Goal: Task Accomplishment & Management: Manage account settings

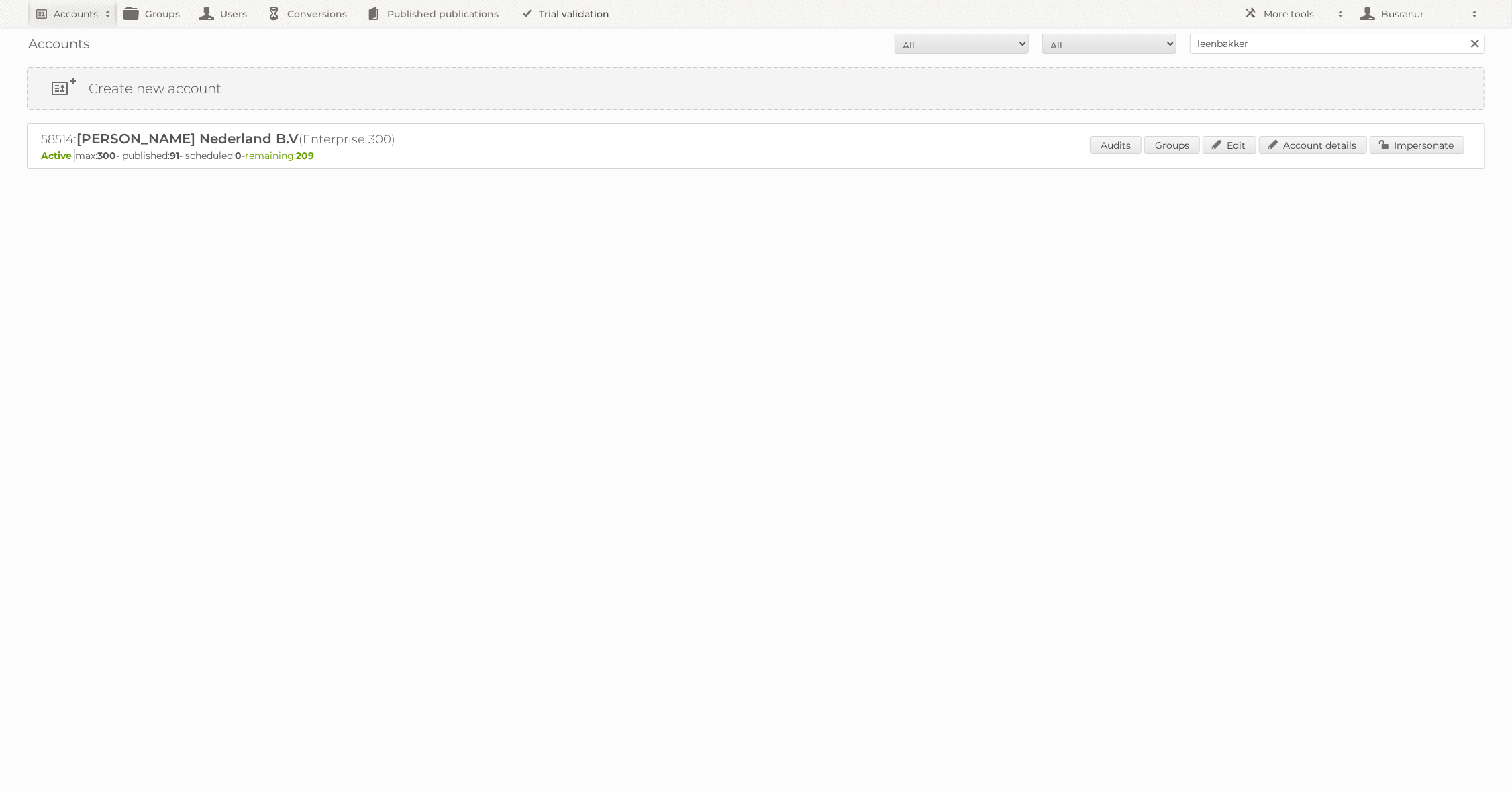
click at [555, 21] on link "Trial validation" at bounding box center [567, 13] width 111 height 27
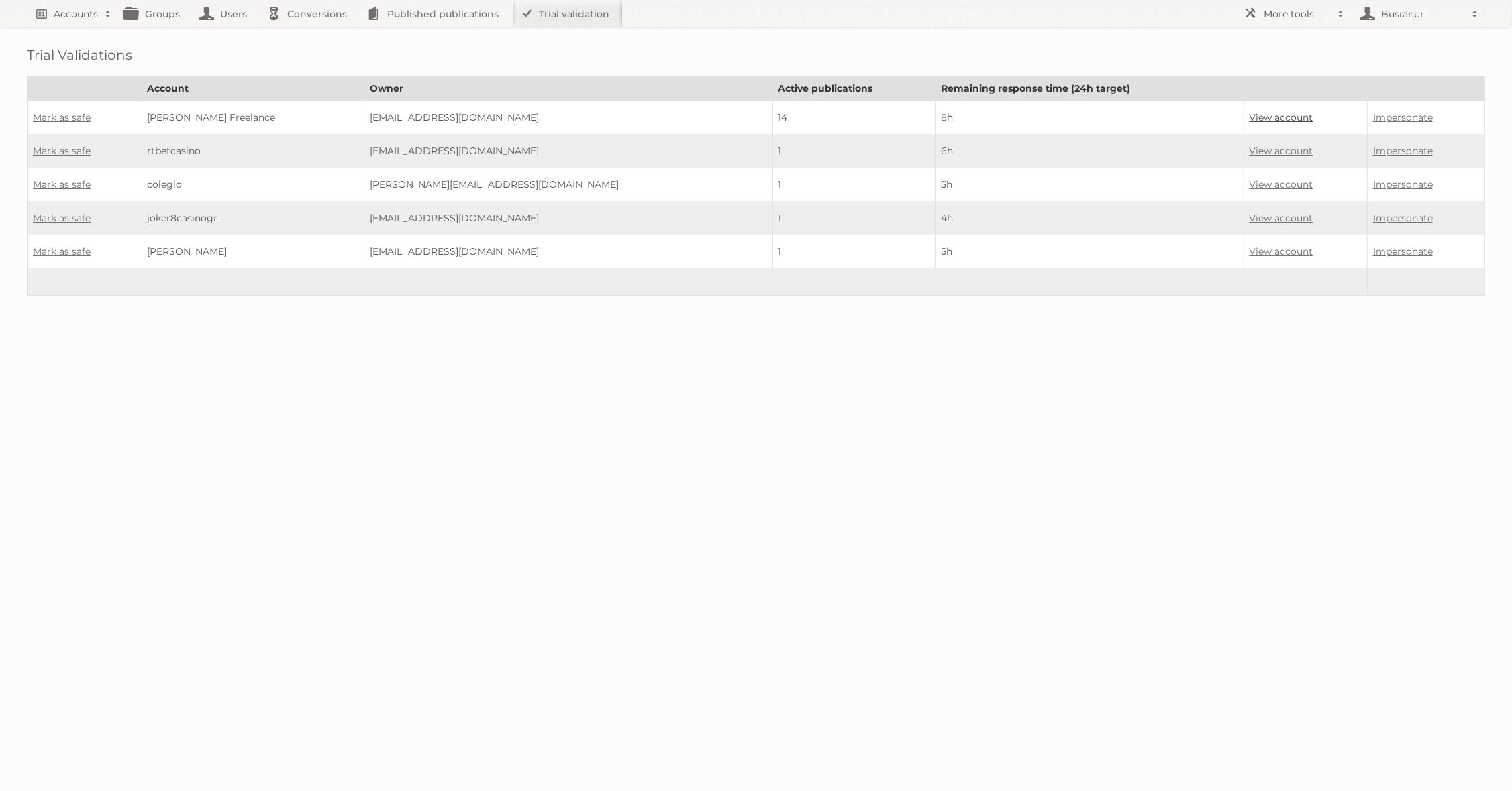
click at [1249, 115] on link "View account" at bounding box center [1281, 117] width 64 height 12
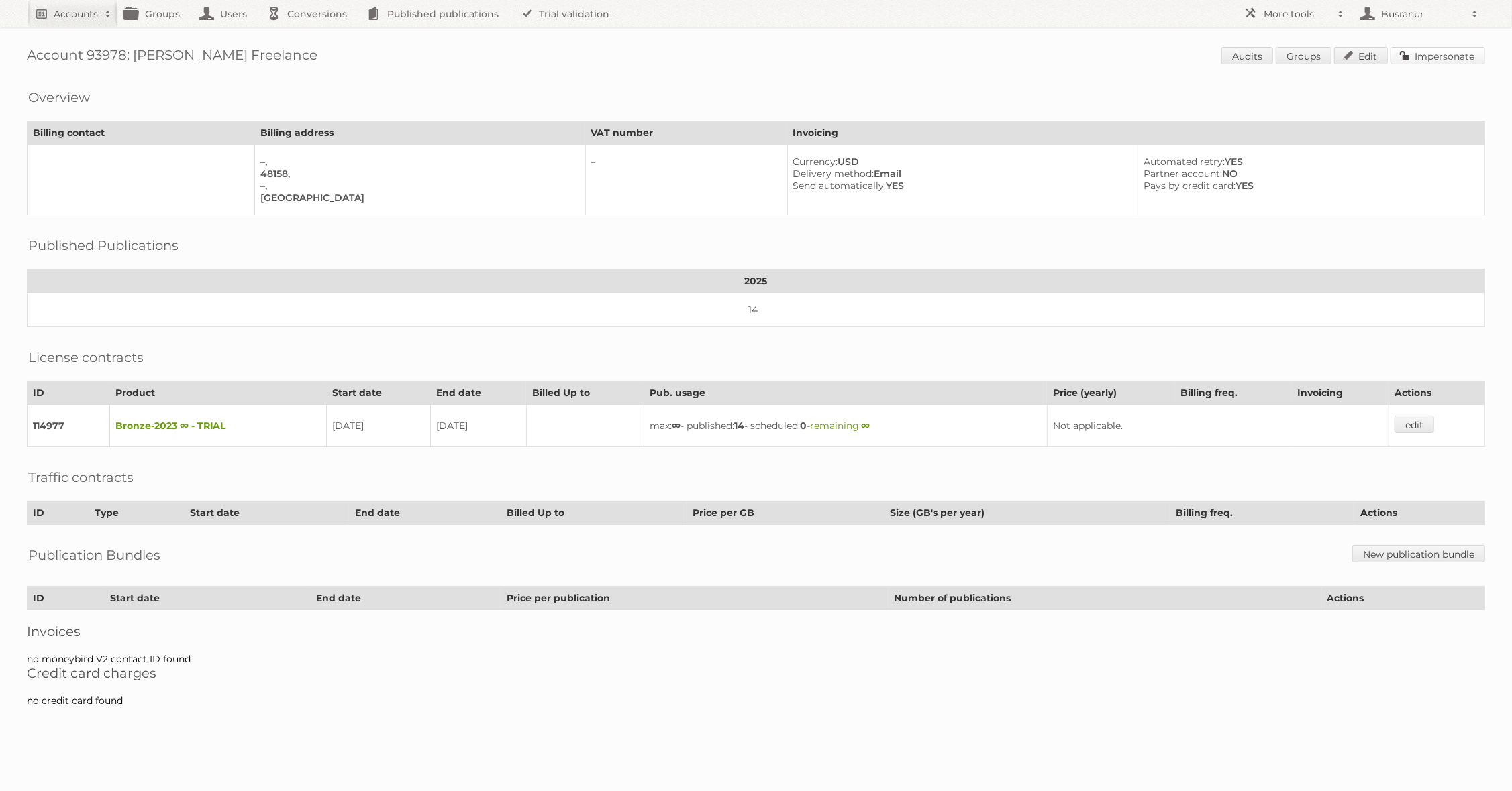
click at [1446, 58] on link "Impersonate" at bounding box center [1437, 55] width 95 height 17
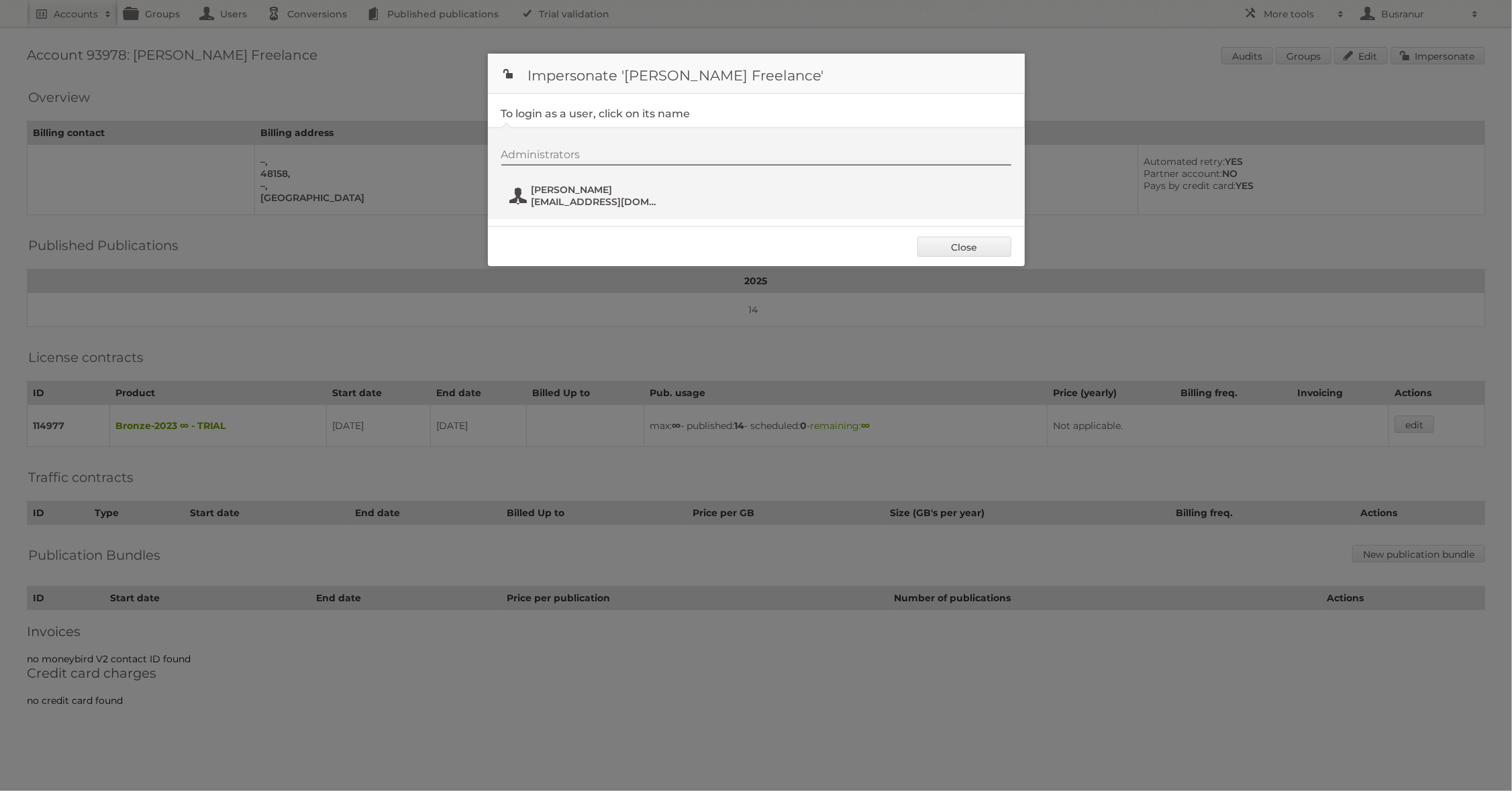
click at [569, 206] on span "nataliaoquinn@gmail.com" at bounding box center [597, 202] width 130 height 12
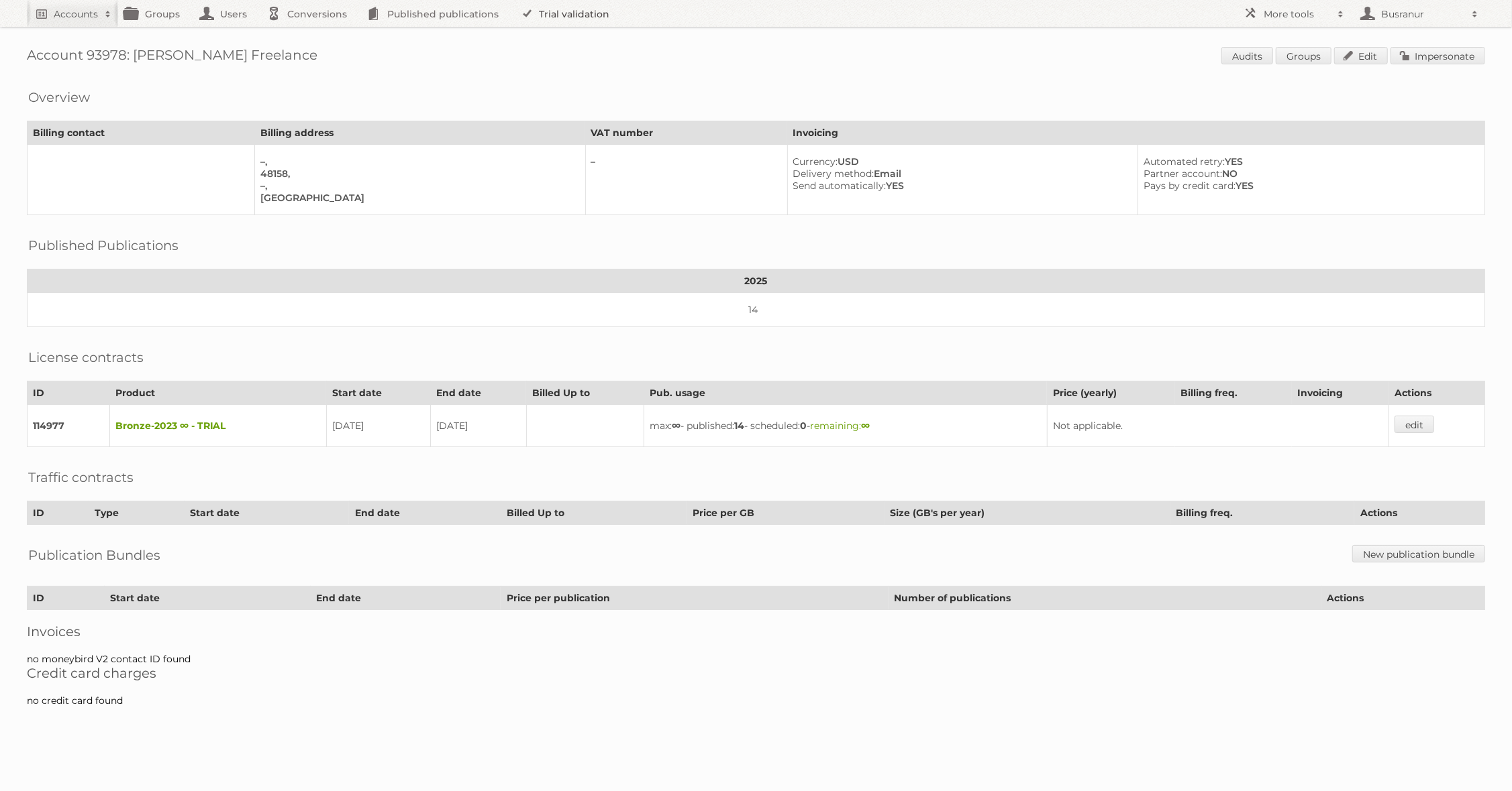
click at [584, 7] on link "Trial validation" at bounding box center [567, 13] width 111 height 27
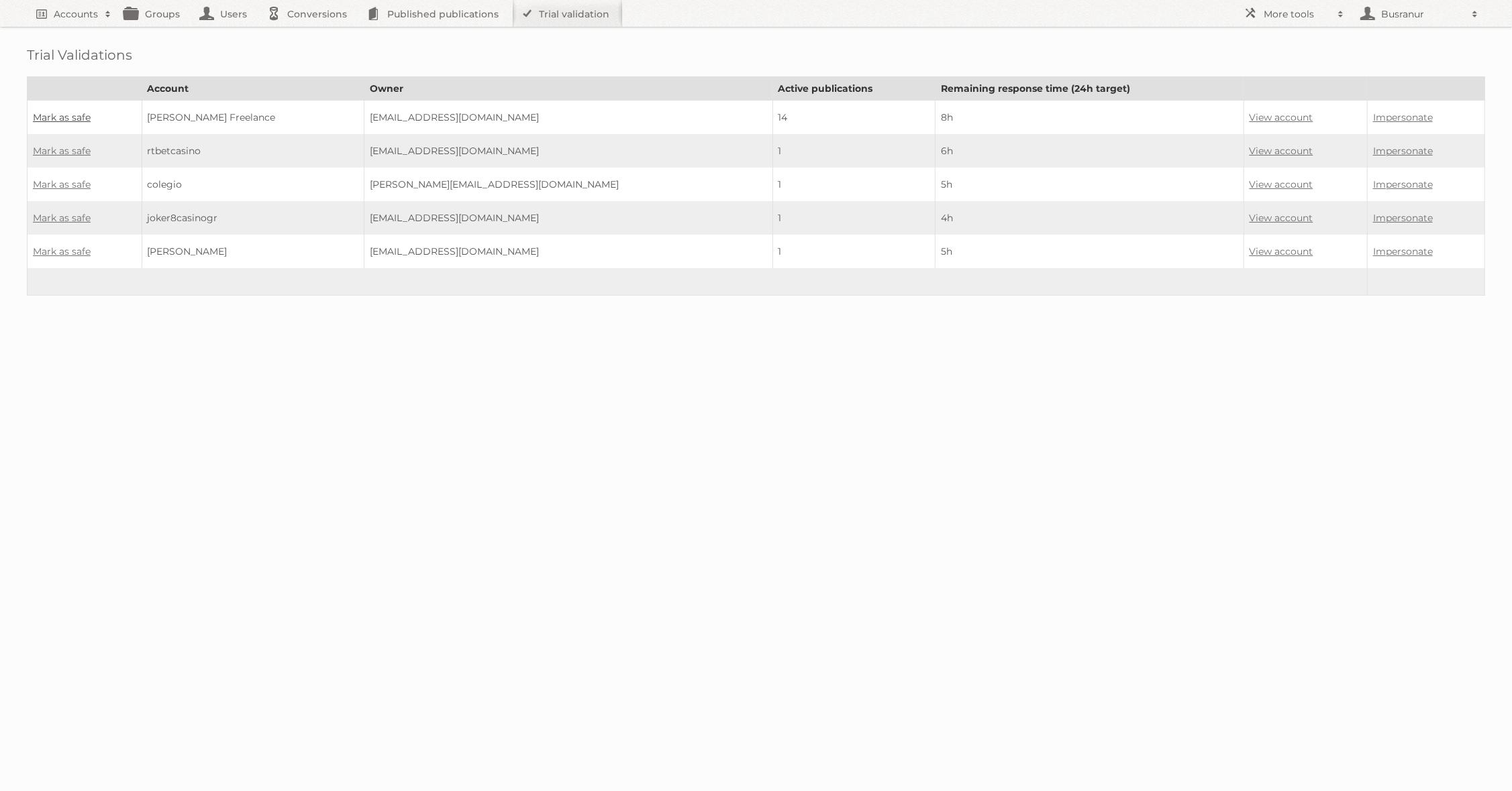
click at [64, 115] on link "Mark as safe" at bounding box center [62, 117] width 58 height 12
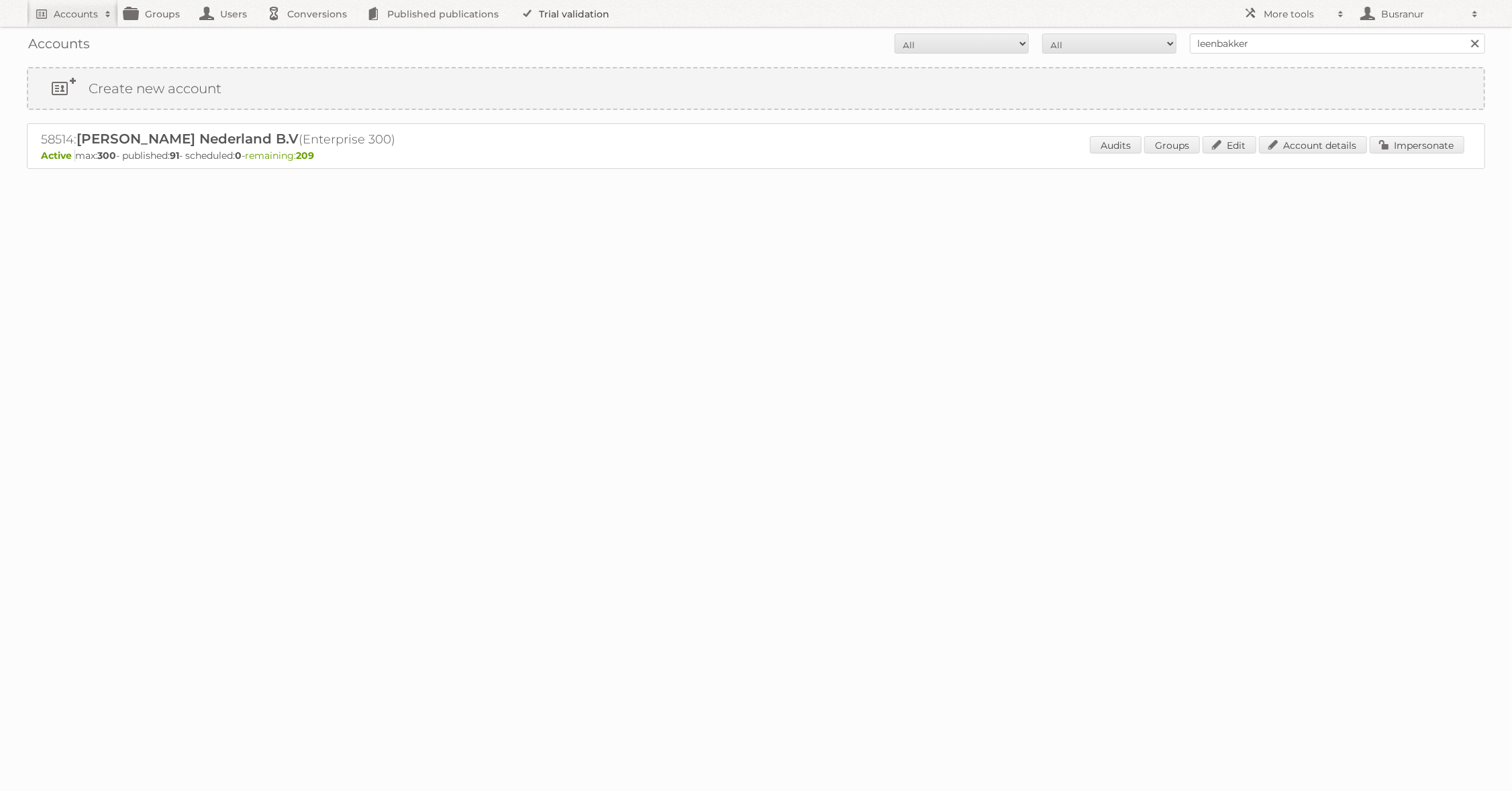
click at [541, 17] on link "Trial validation" at bounding box center [567, 13] width 111 height 27
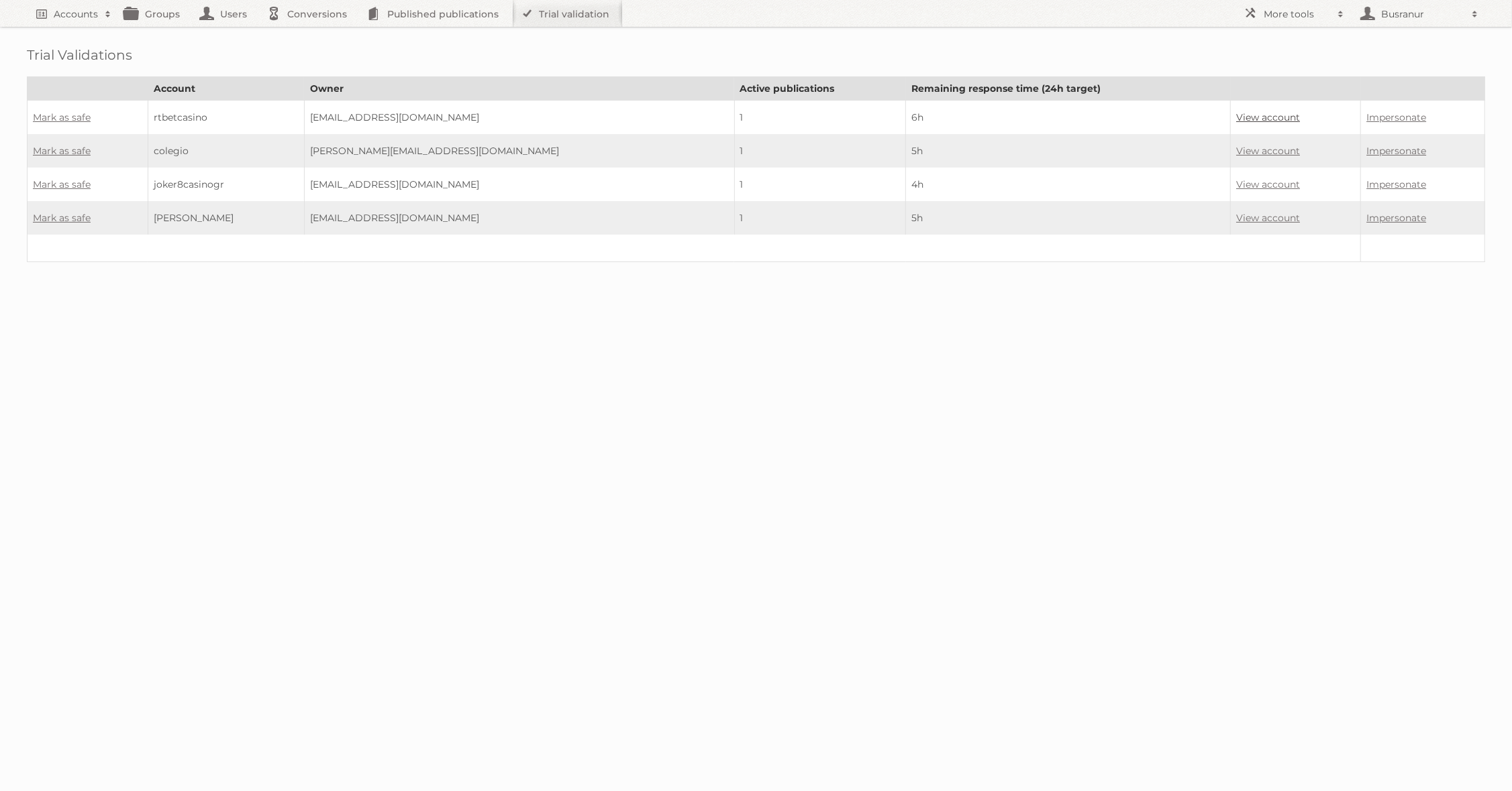
click at [1236, 119] on link "View account" at bounding box center [1268, 117] width 64 height 12
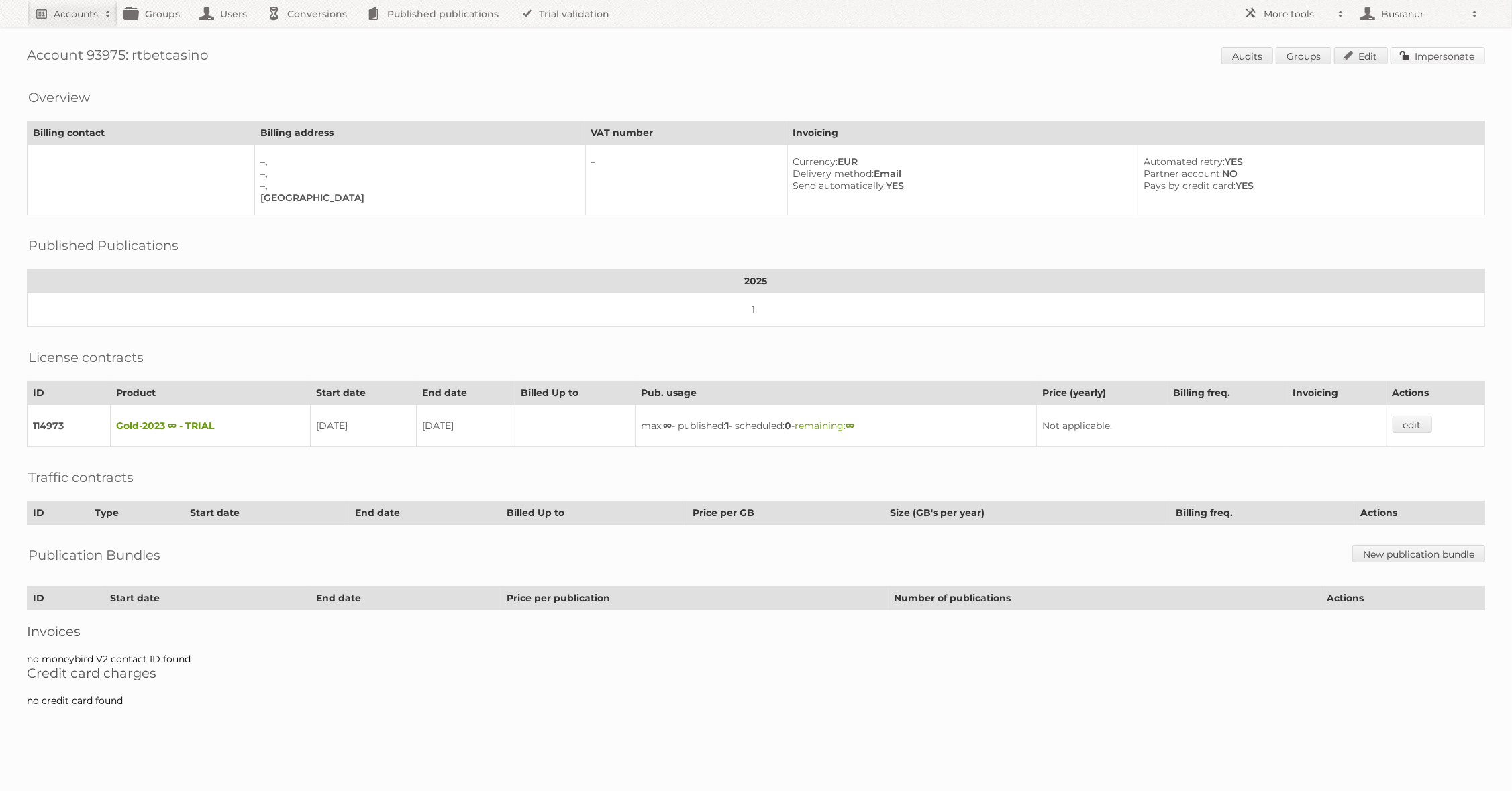
click at [1458, 62] on link "Impersonate" at bounding box center [1437, 55] width 95 height 17
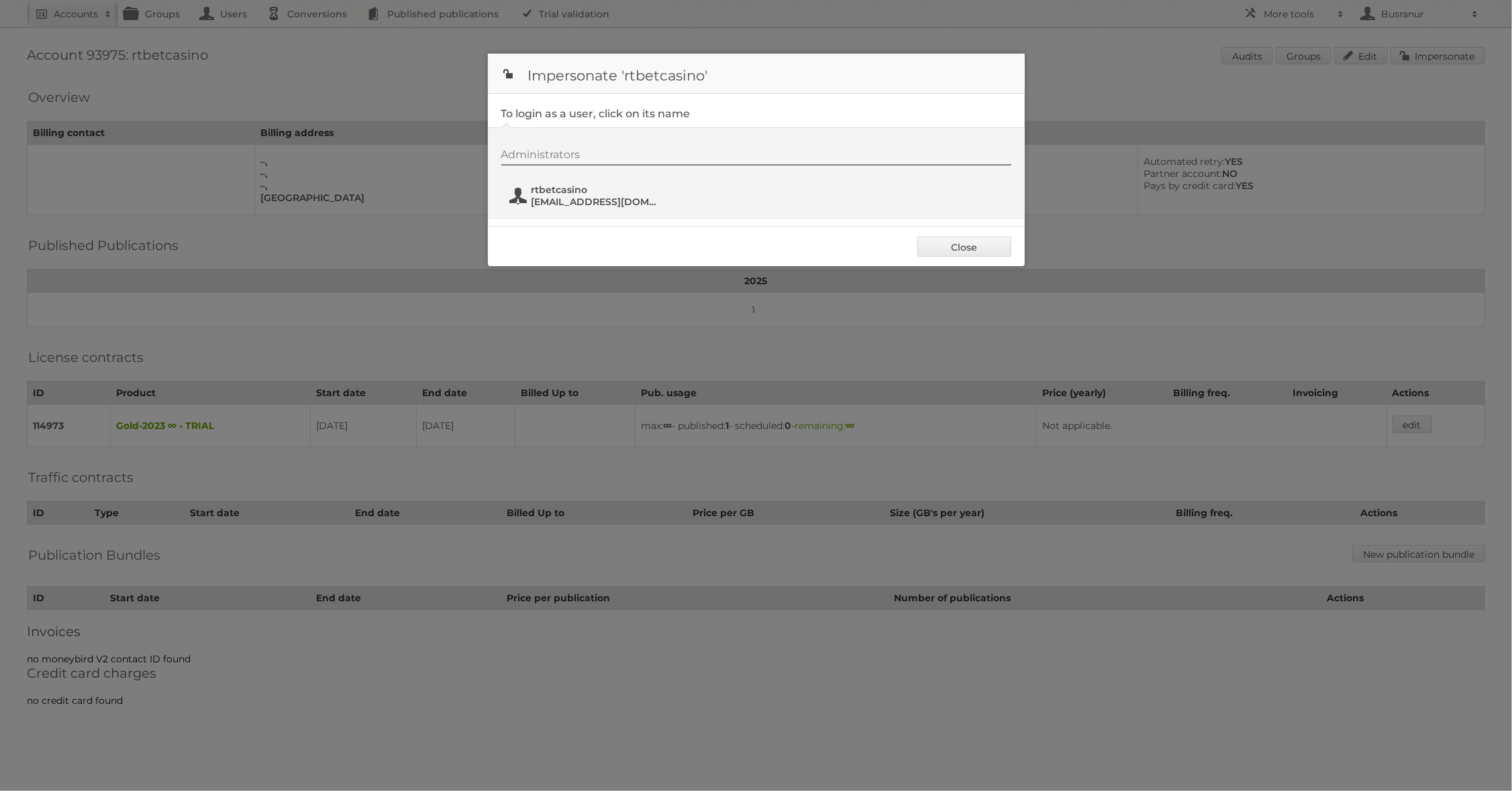
click at [562, 201] on span "dazzlereelb@tiffincrane.com" at bounding box center [597, 202] width 130 height 12
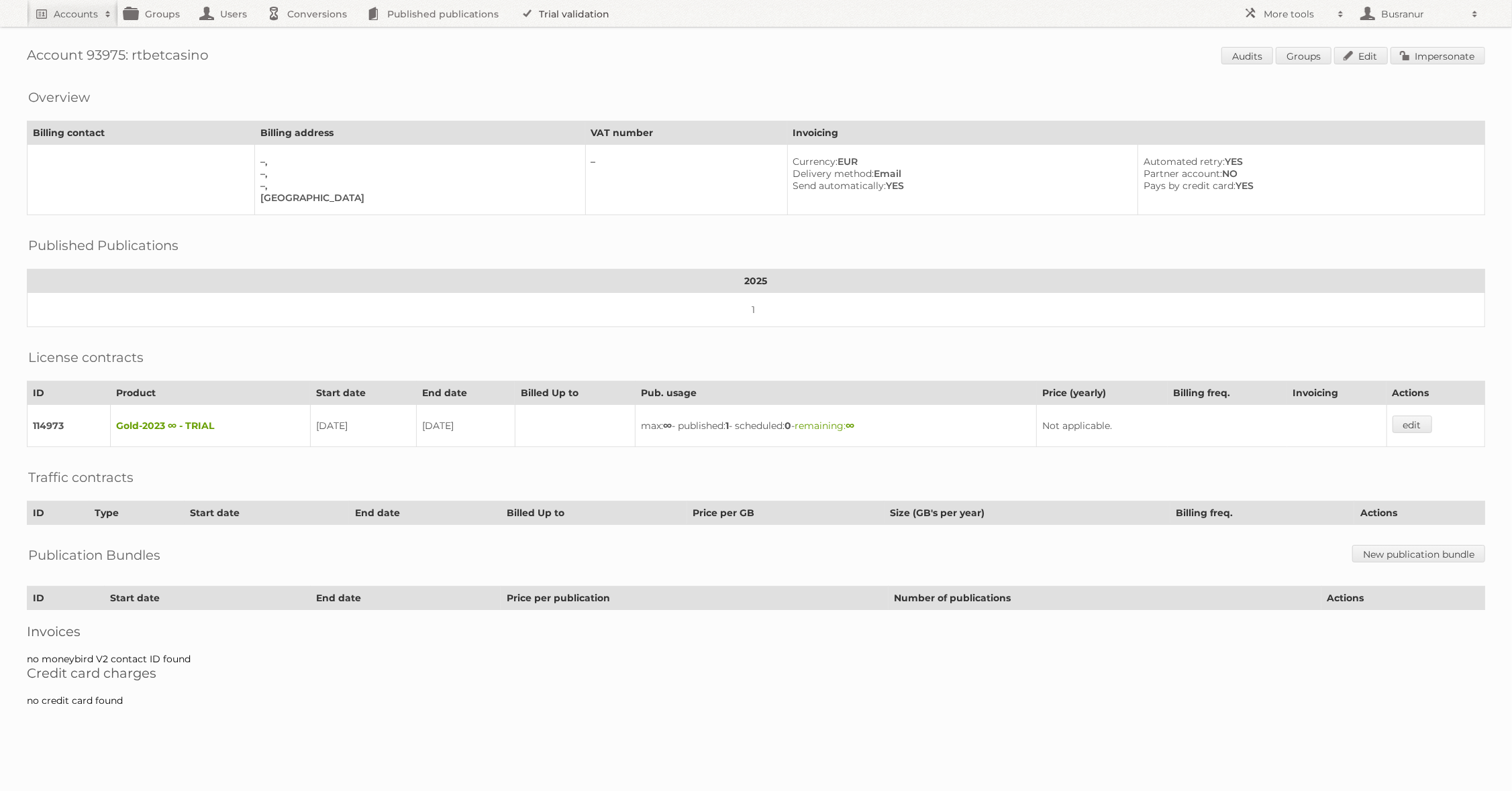
click at [543, 18] on link "Trial validation" at bounding box center [567, 13] width 111 height 27
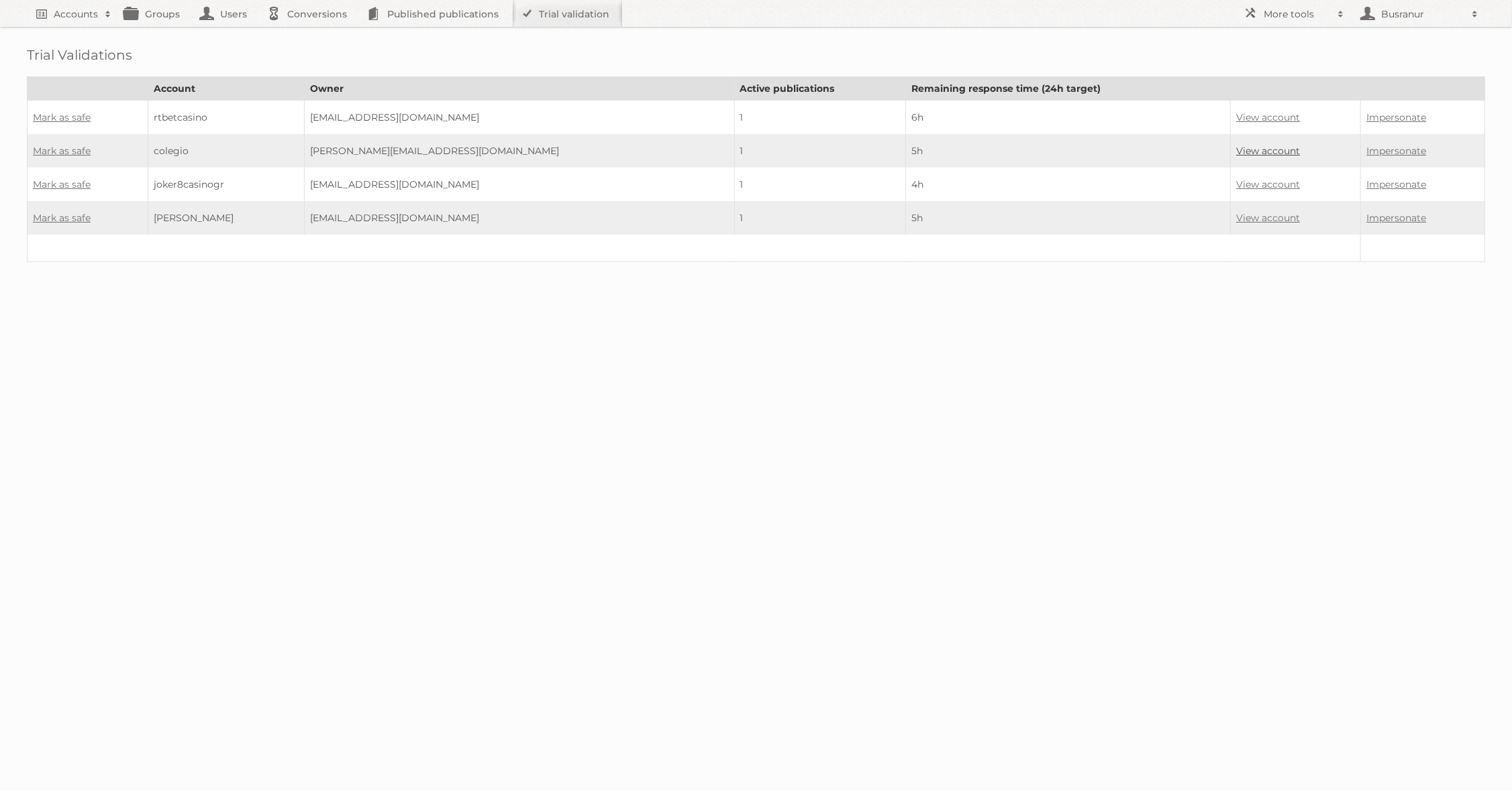
click at [1236, 147] on link "View account" at bounding box center [1268, 151] width 64 height 12
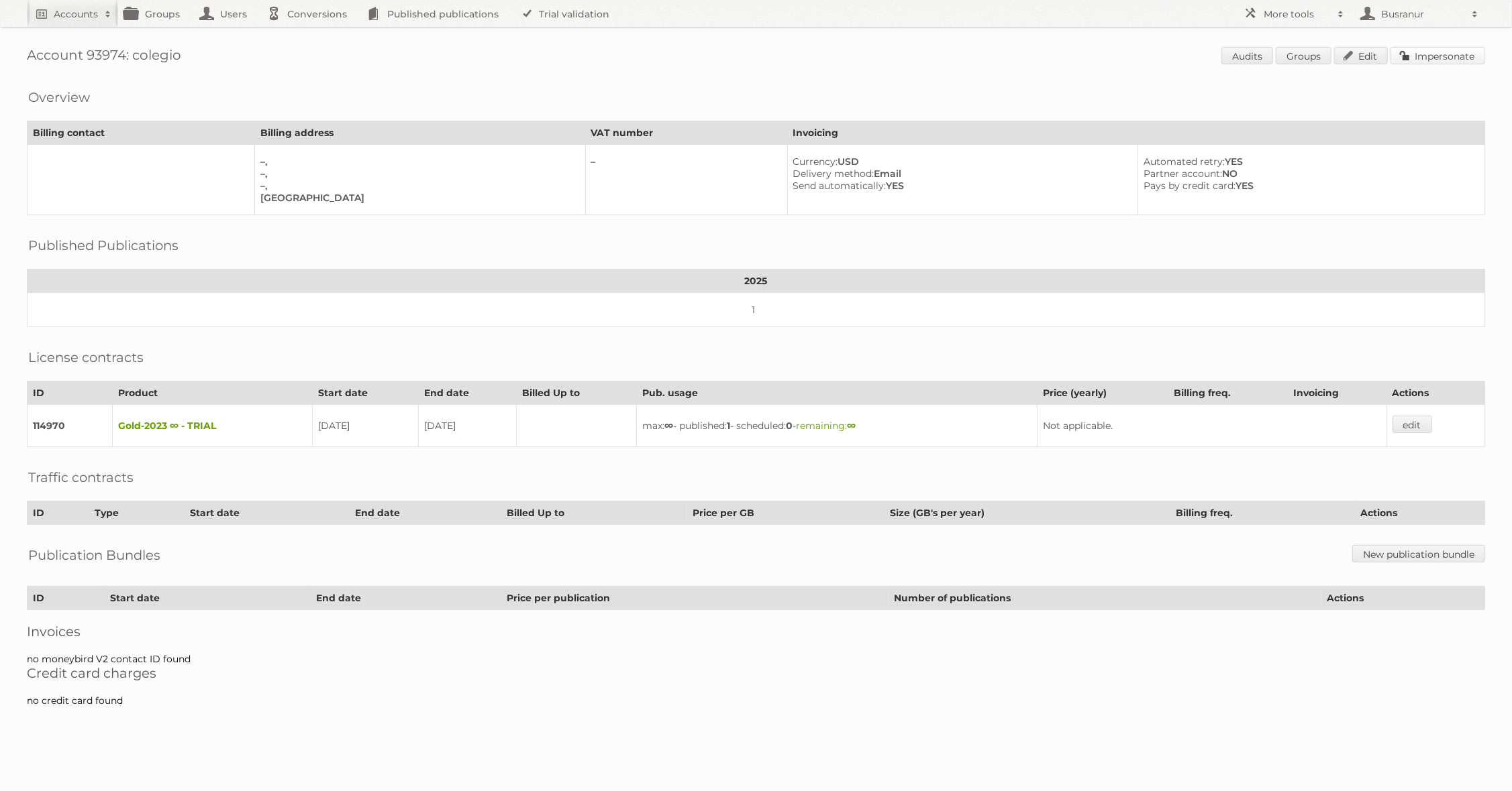
click at [1476, 55] on link "Impersonate" at bounding box center [1437, 55] width 95 height 17
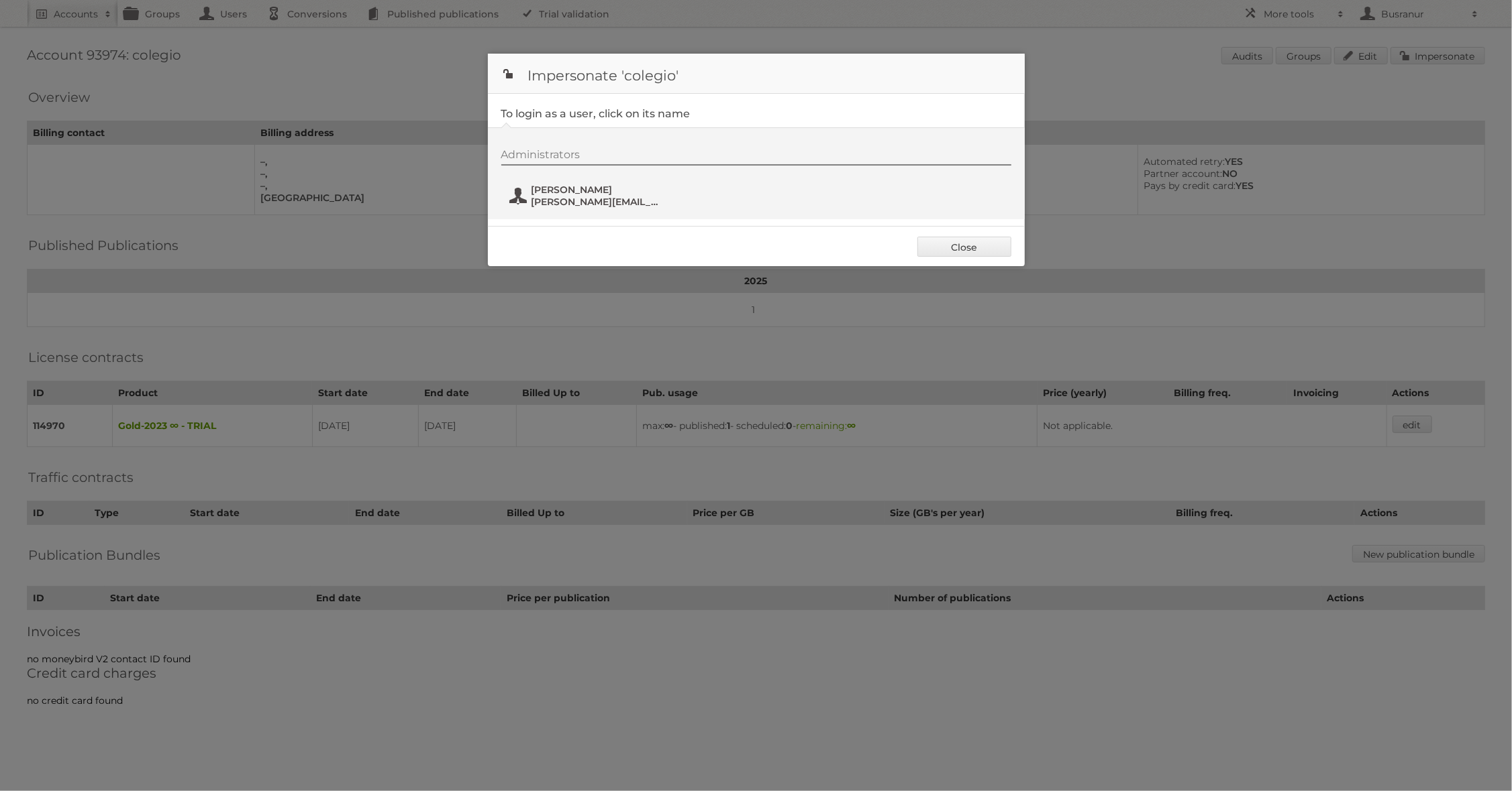
click at [616, 197] on span "[PERSON_NAME][EMAIL_ADDRESS][DOMAIN_NAME]" at bounding box center [597, 202] width 130 height 12
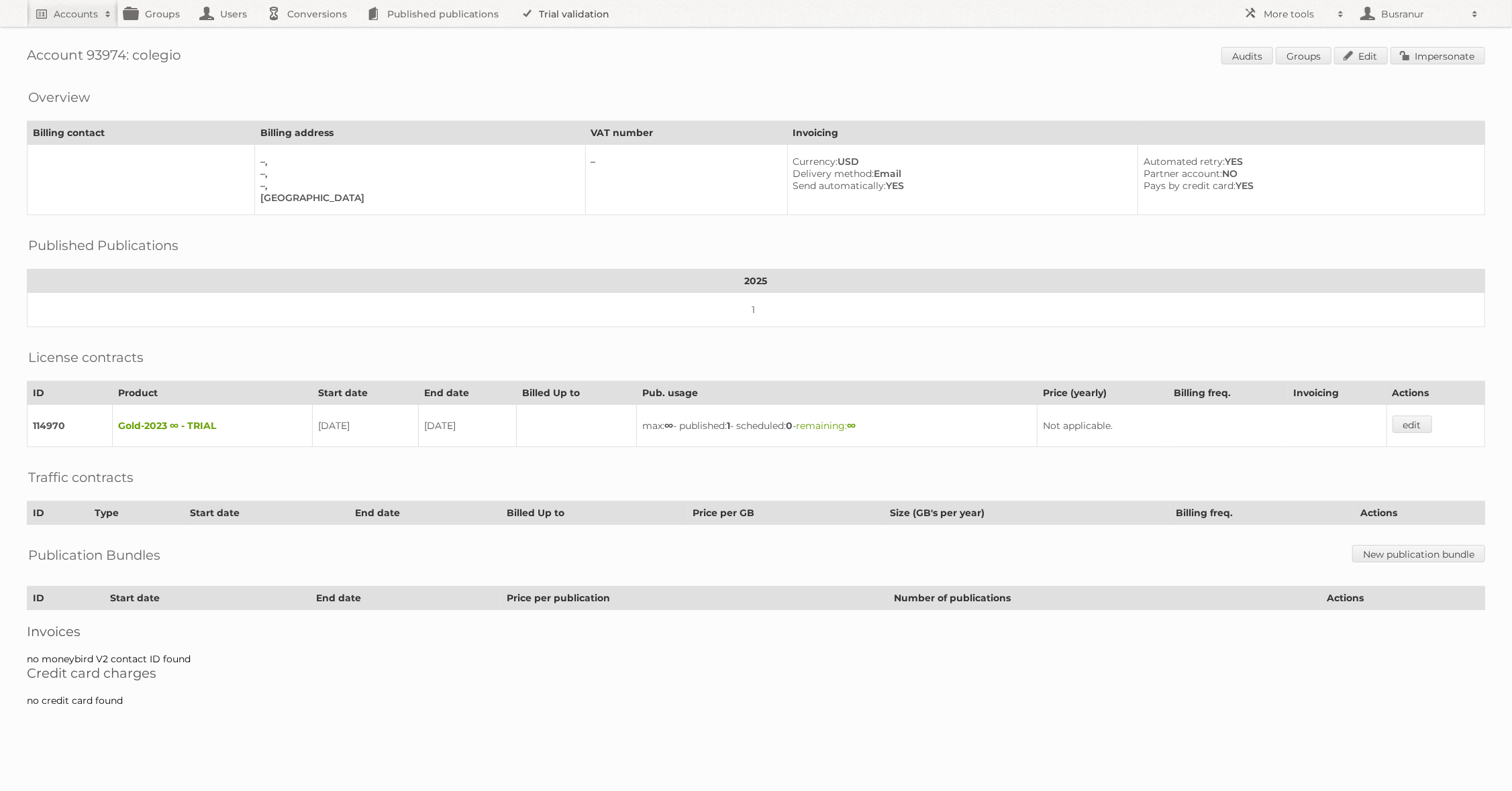
click at [569, 17] on link "Trial validation" at bounding box center [567, 13] width 111 height 27
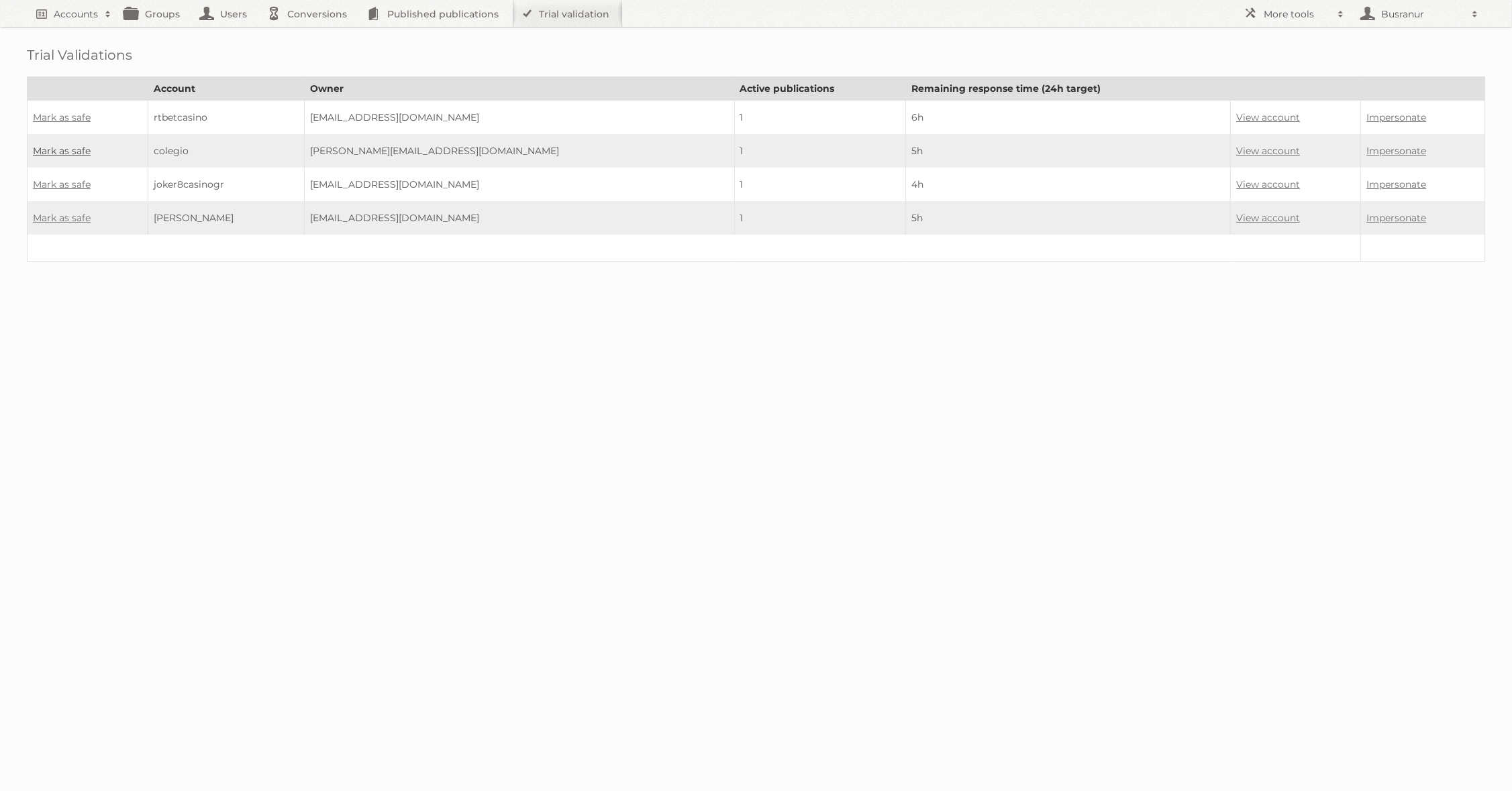
click at [68, 153] on link "Mark as safe" at bounding box center [62, 151] width 58 height 12
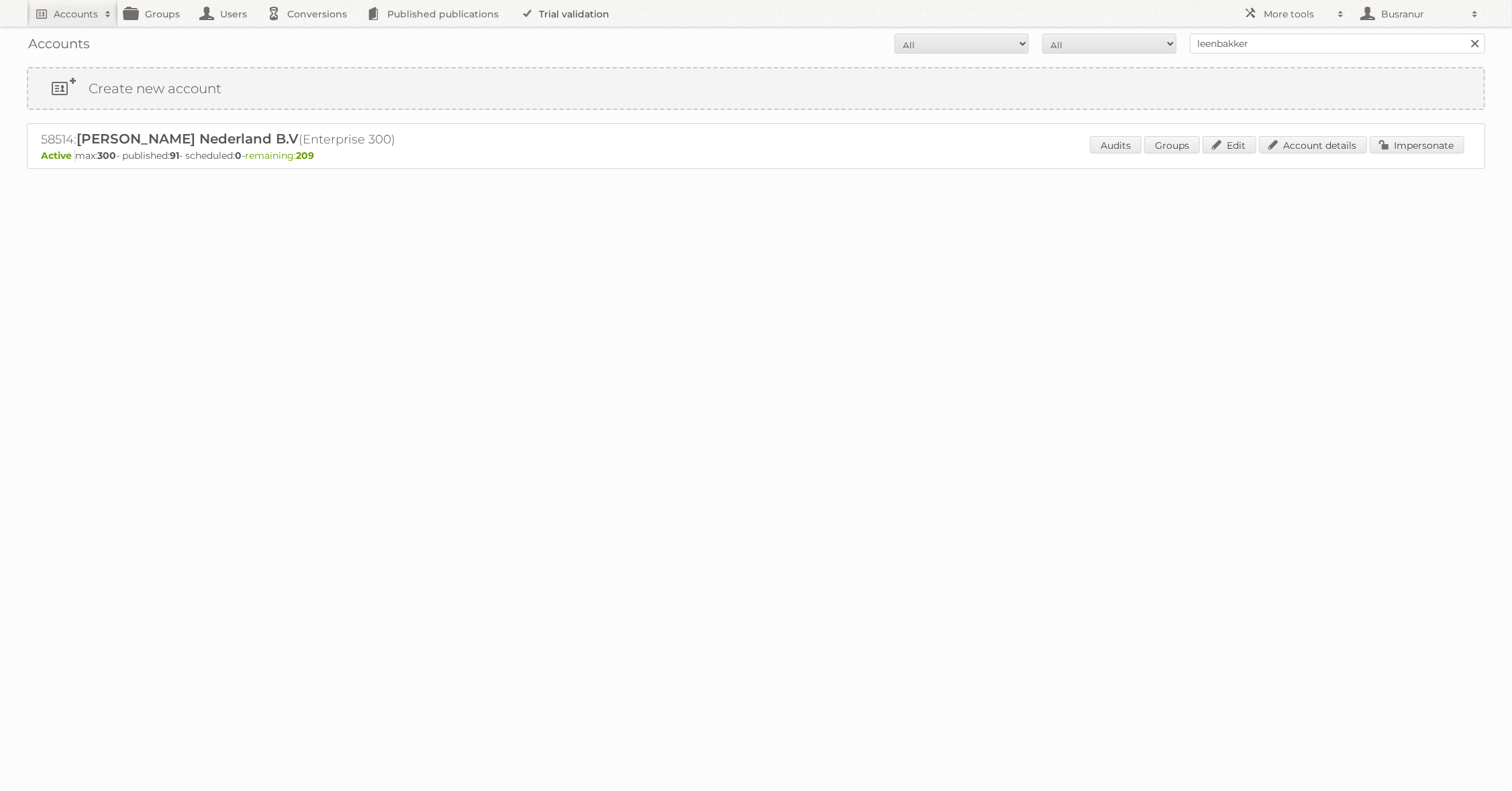
click at [541, 8] on link "Trial validation" at bounding box center [567, 13] width 111 height 27
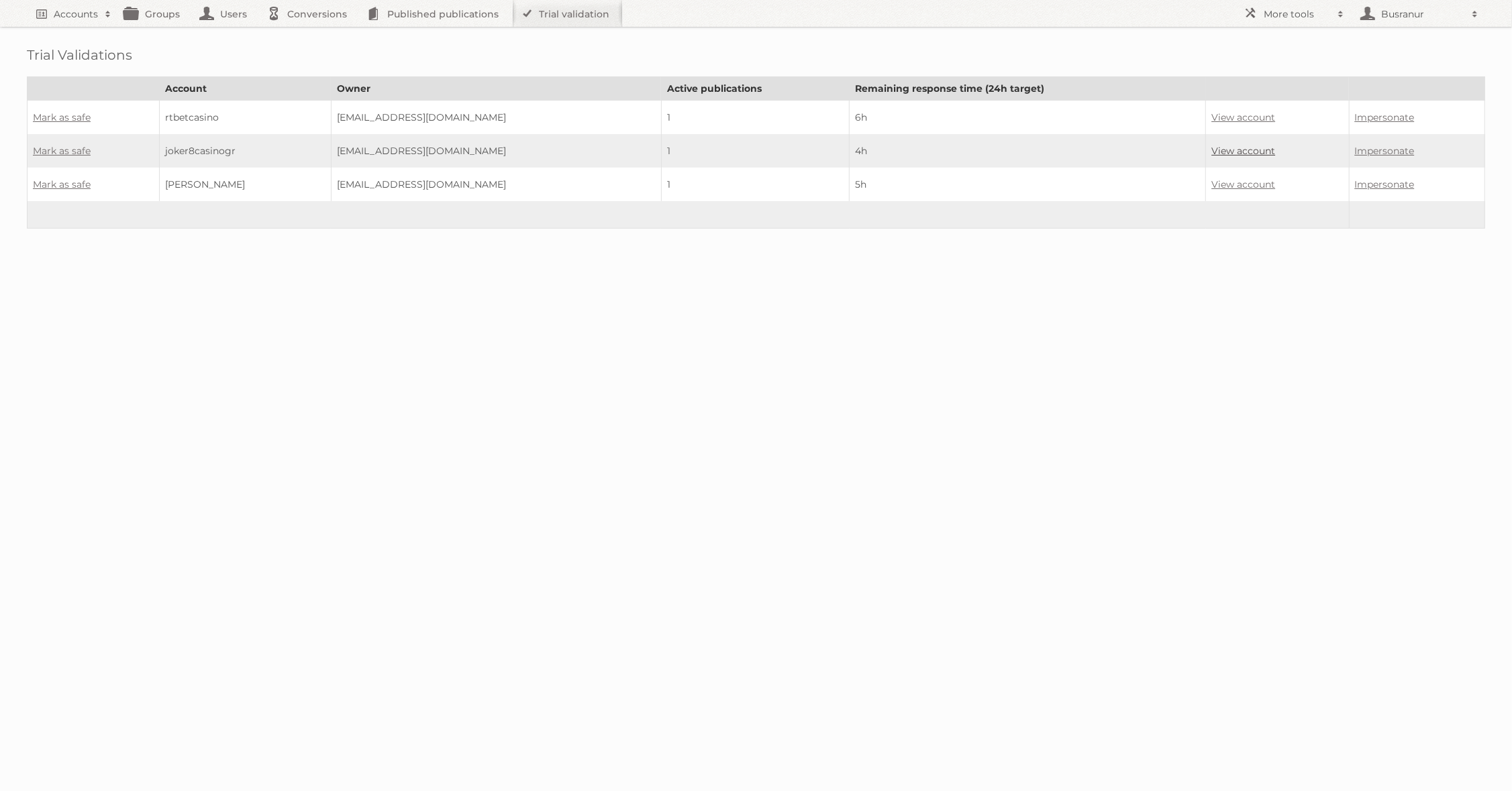
click at [1225, 148] on link "View account" at bounding box center [1243, 151] width 64 height 12
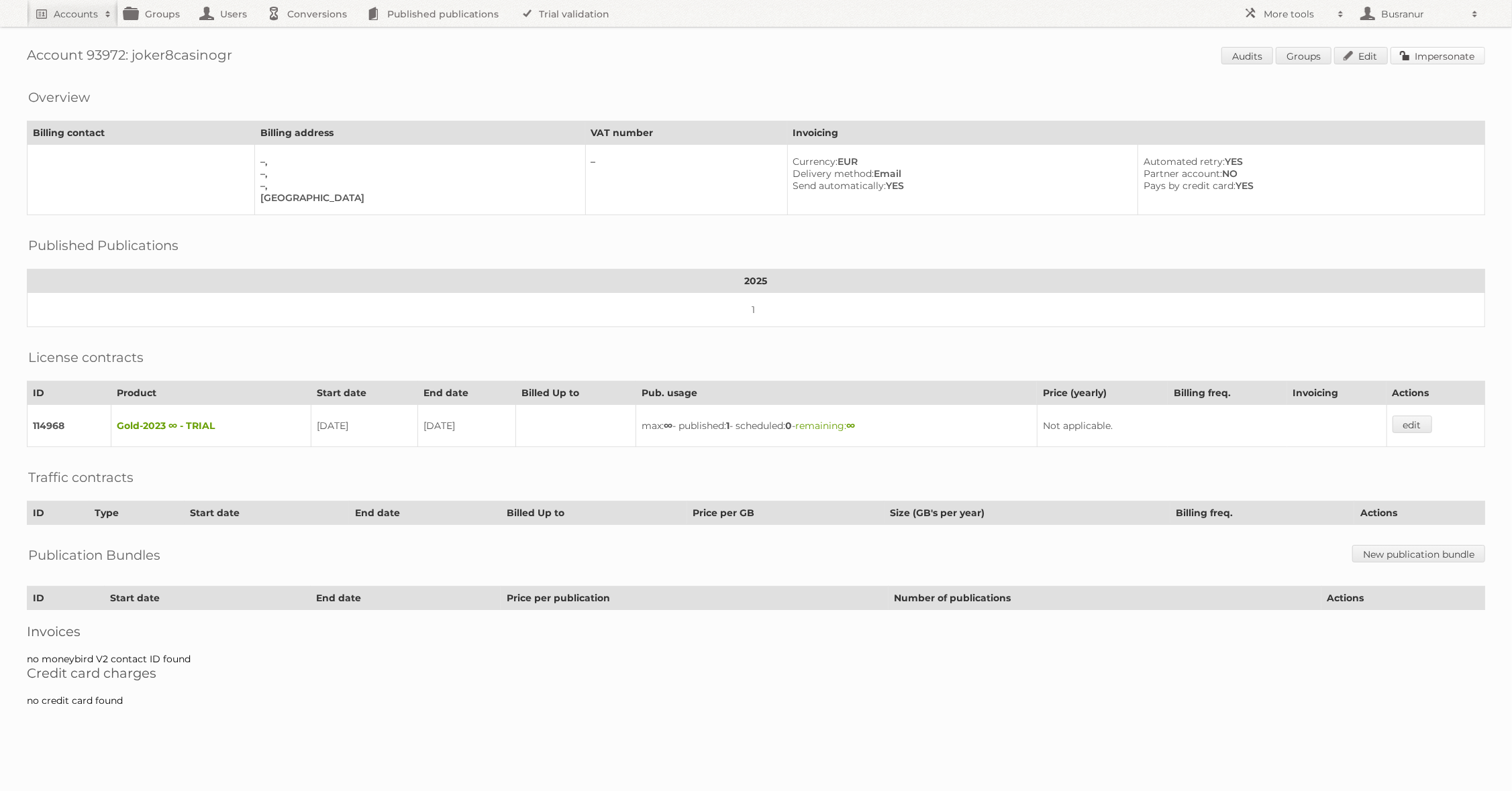
click at [1458, 56] on link "Impersonate" at bounding box center [1437, 55] width 95 height 17
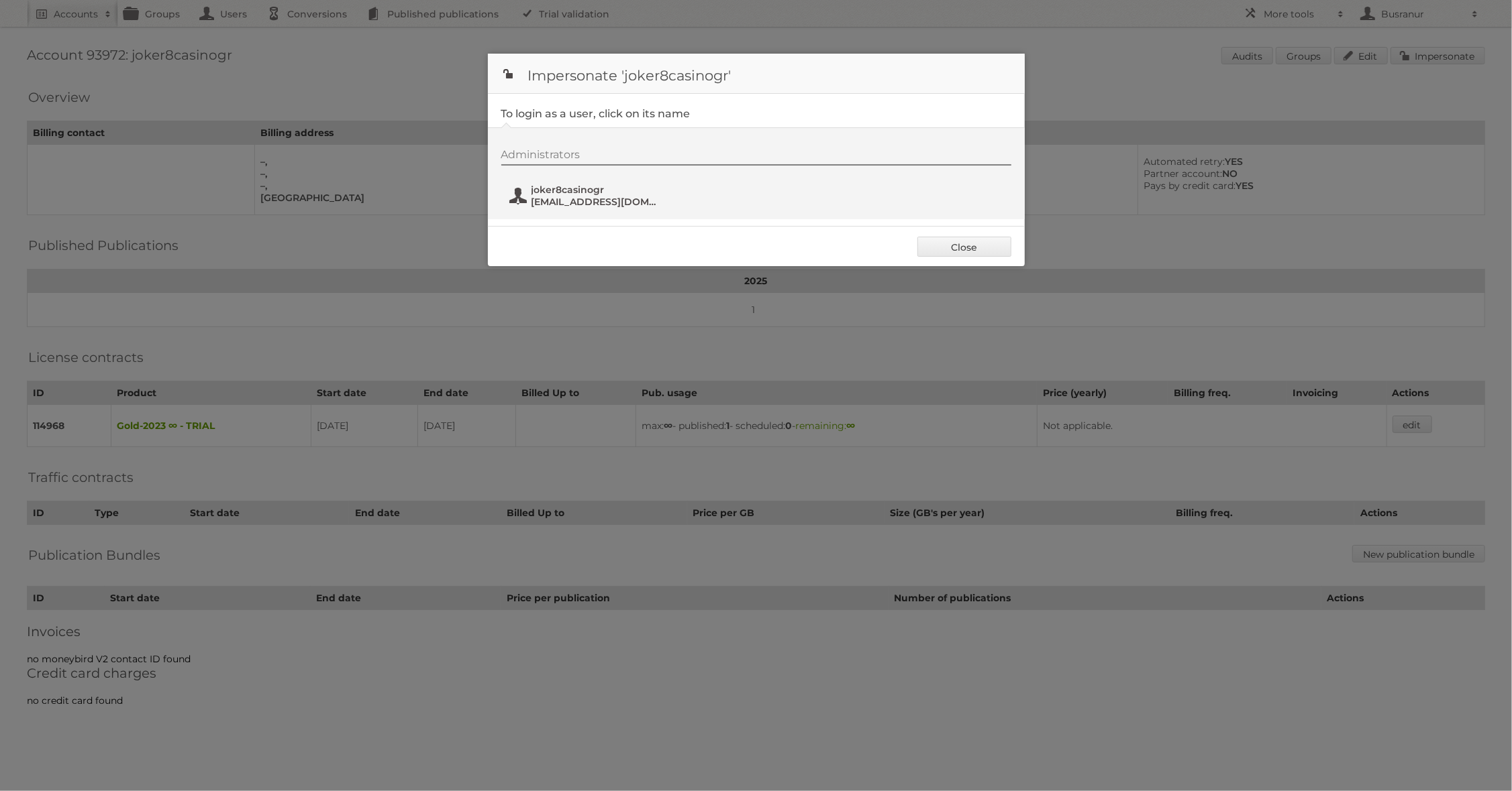
click at [602, 196] on span "dazzlereelc@tiffincrane.com" at bounding box center [597, 202] width 130 height 12
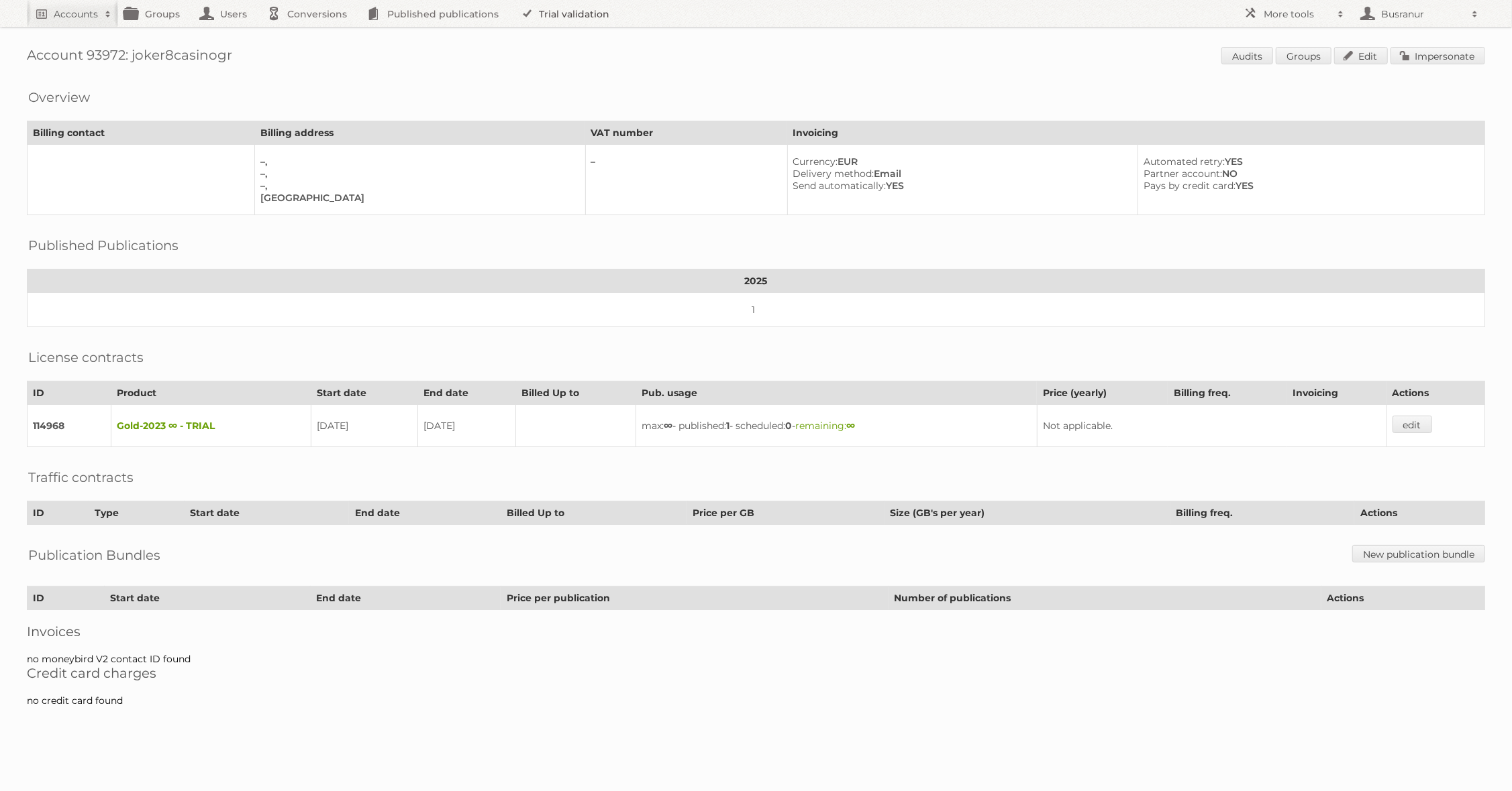
click at [601, 20] on link "Trial validation" at bounding box center [567, 13] width 111 height 27
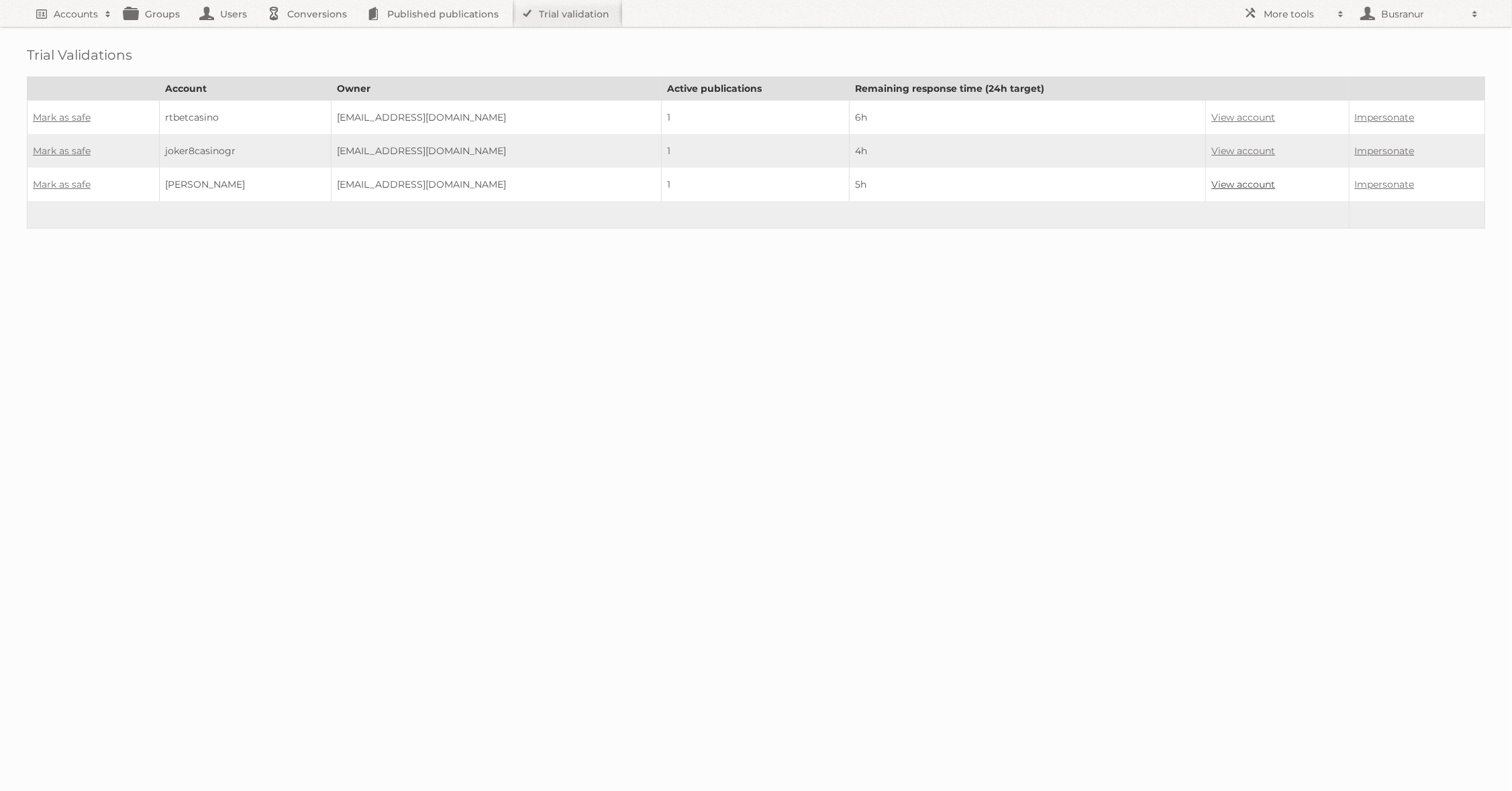
click at [1211, 181] on link "View account" at bounding box center [1243, 185] width 64 height 12
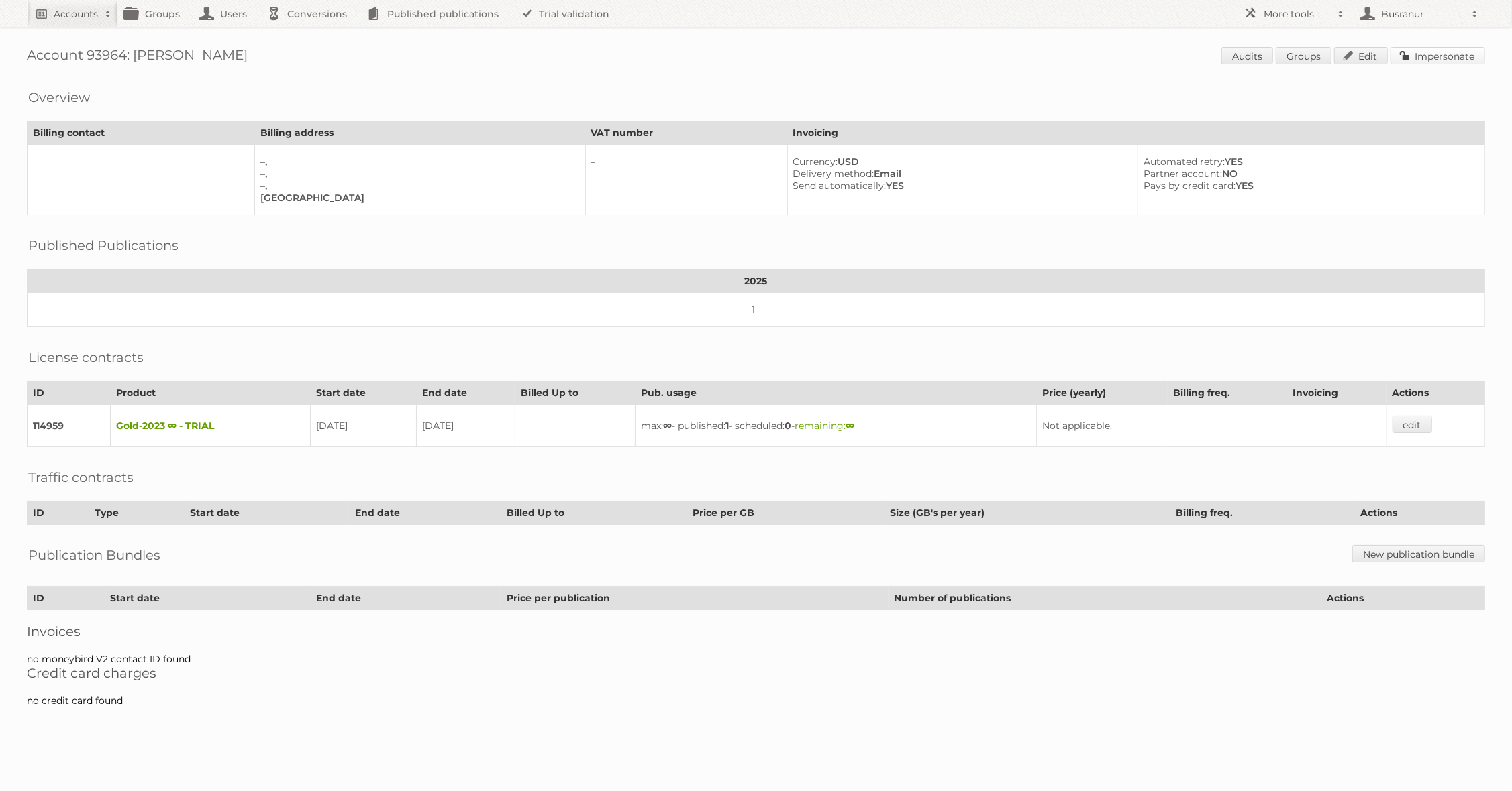
click at [1459, 54] on link "Impersonate" at bounding box center [1437, 55] width 95 height 17
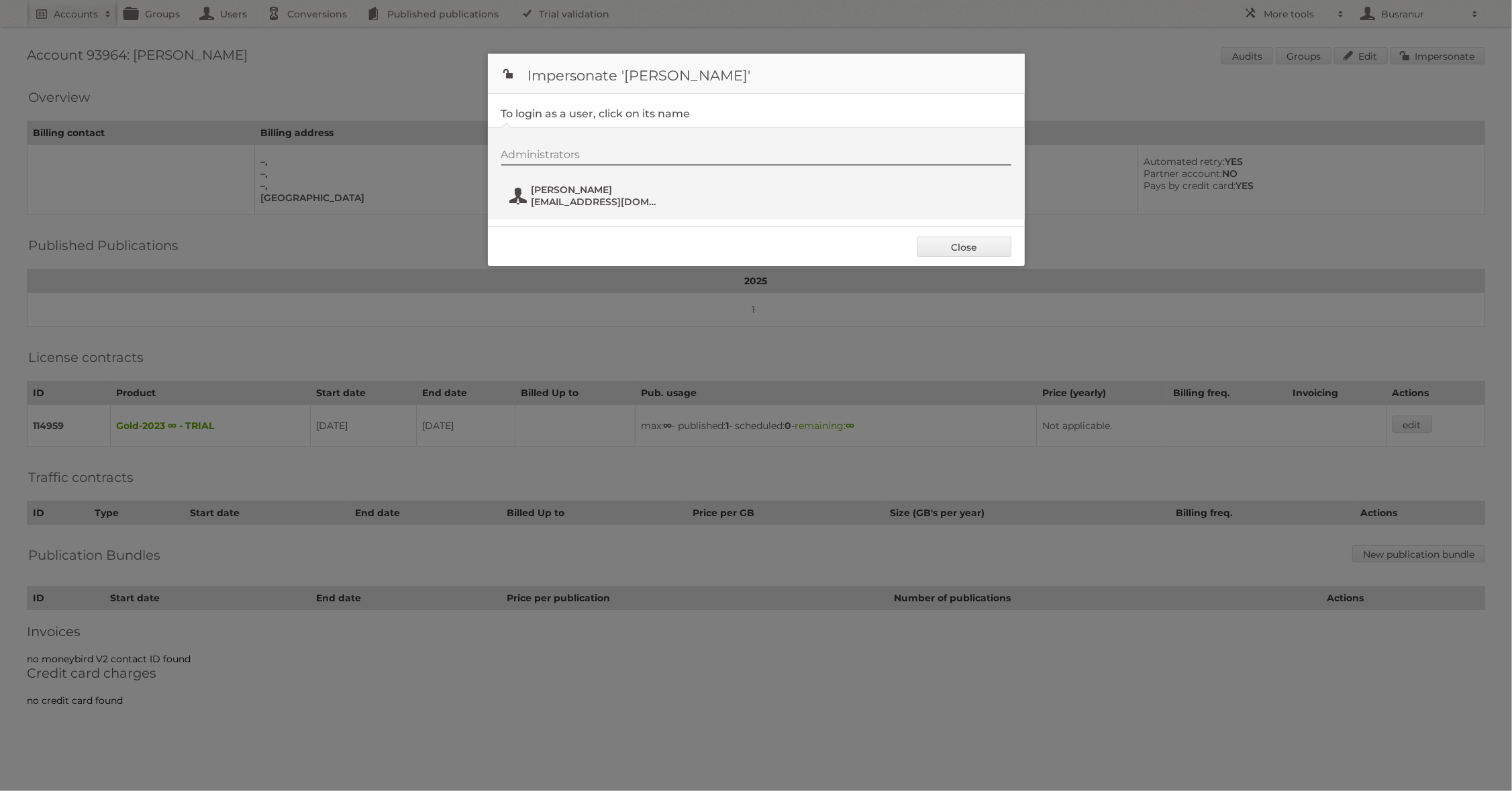
click at [594, 197] on span "[EMAIL_ADDRESS][DOMAIN_NAME]" at bounding box center [597, 202] width 130 height 12
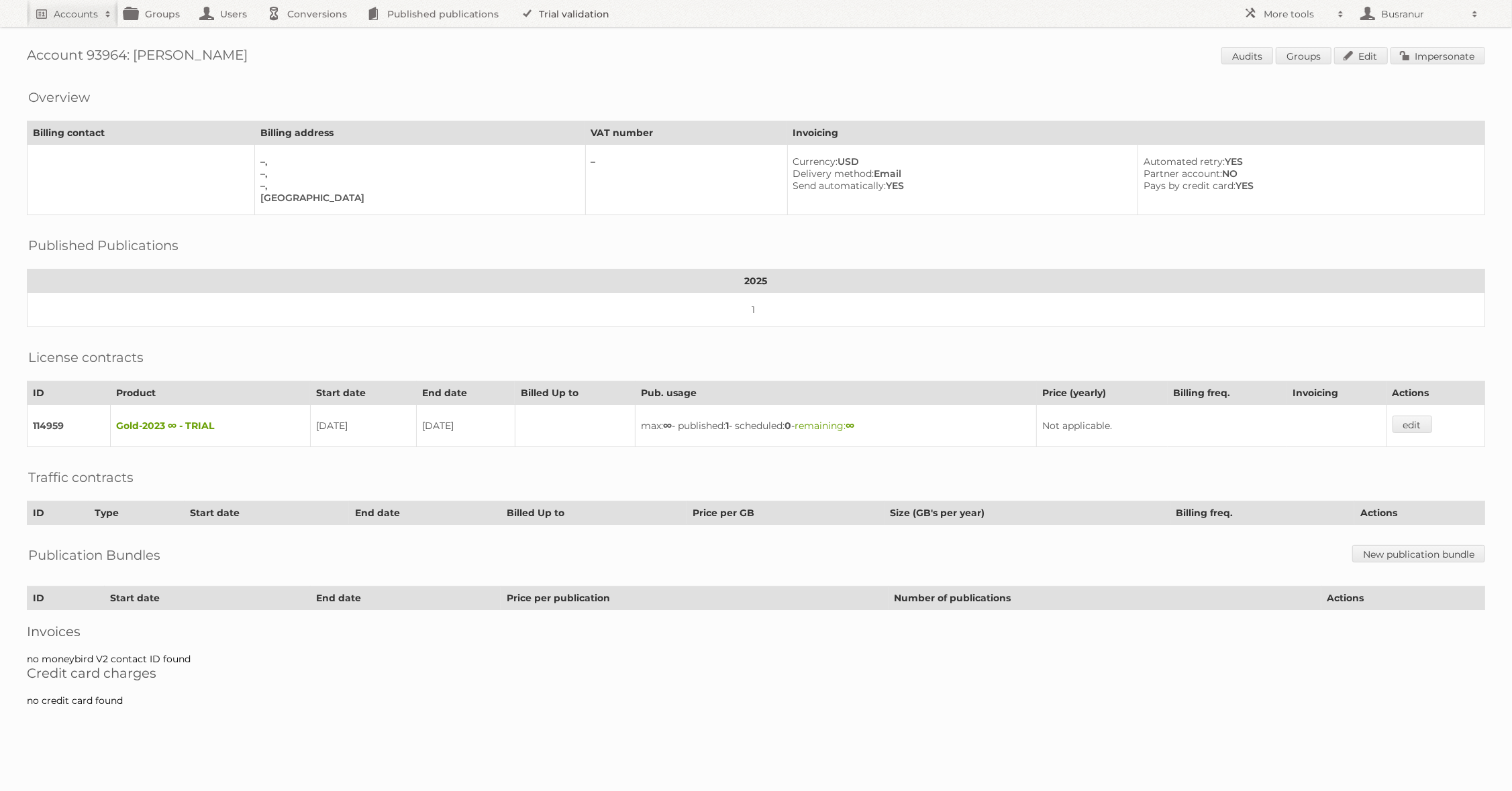
click at [588, 13] on link "Trial validation" at bounding box center [567, 13] width 111 height 27
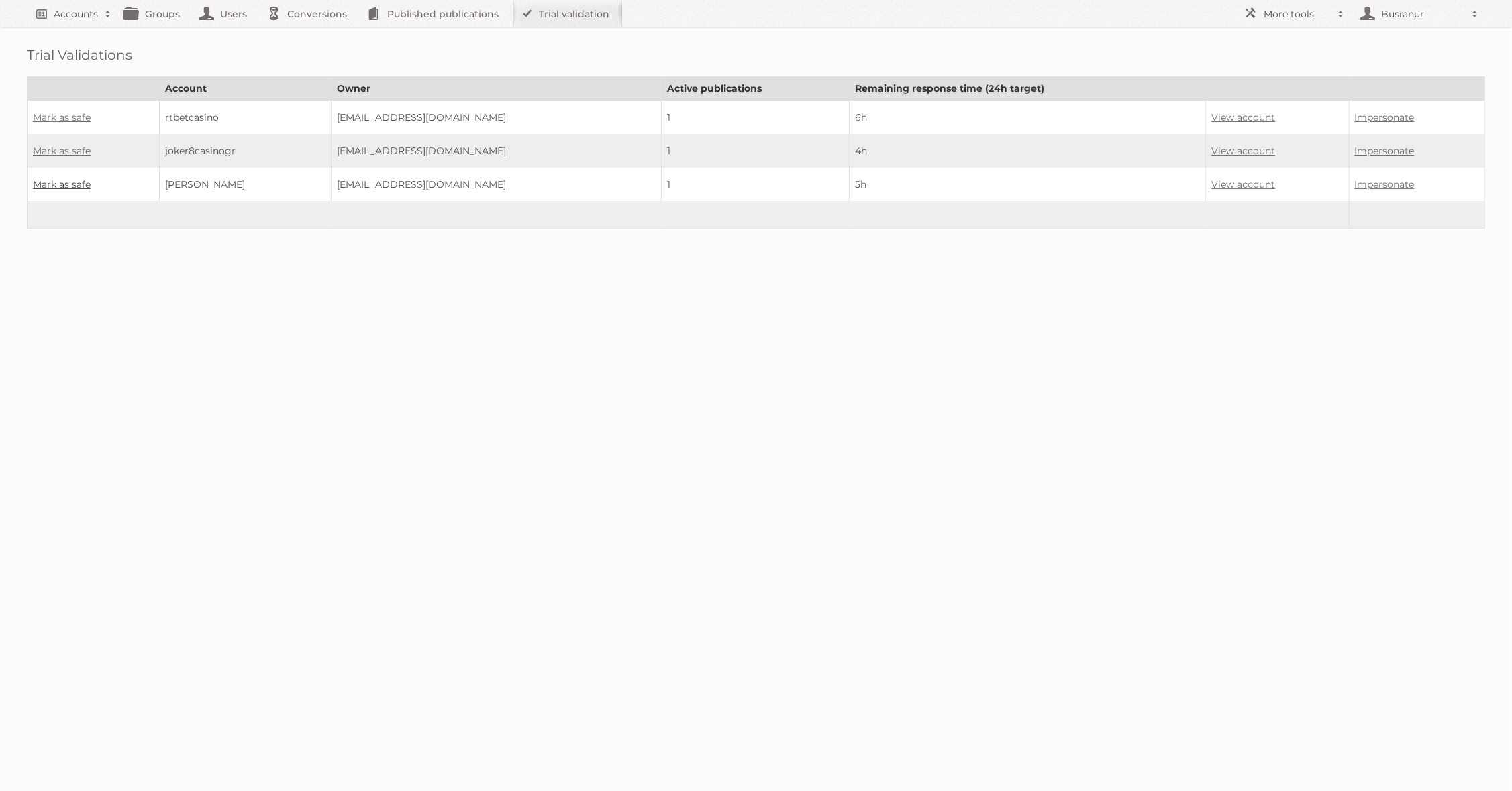
click at [80, 179] on link "Mark as safe" at bounding box center [62, 185] width 58 height 12
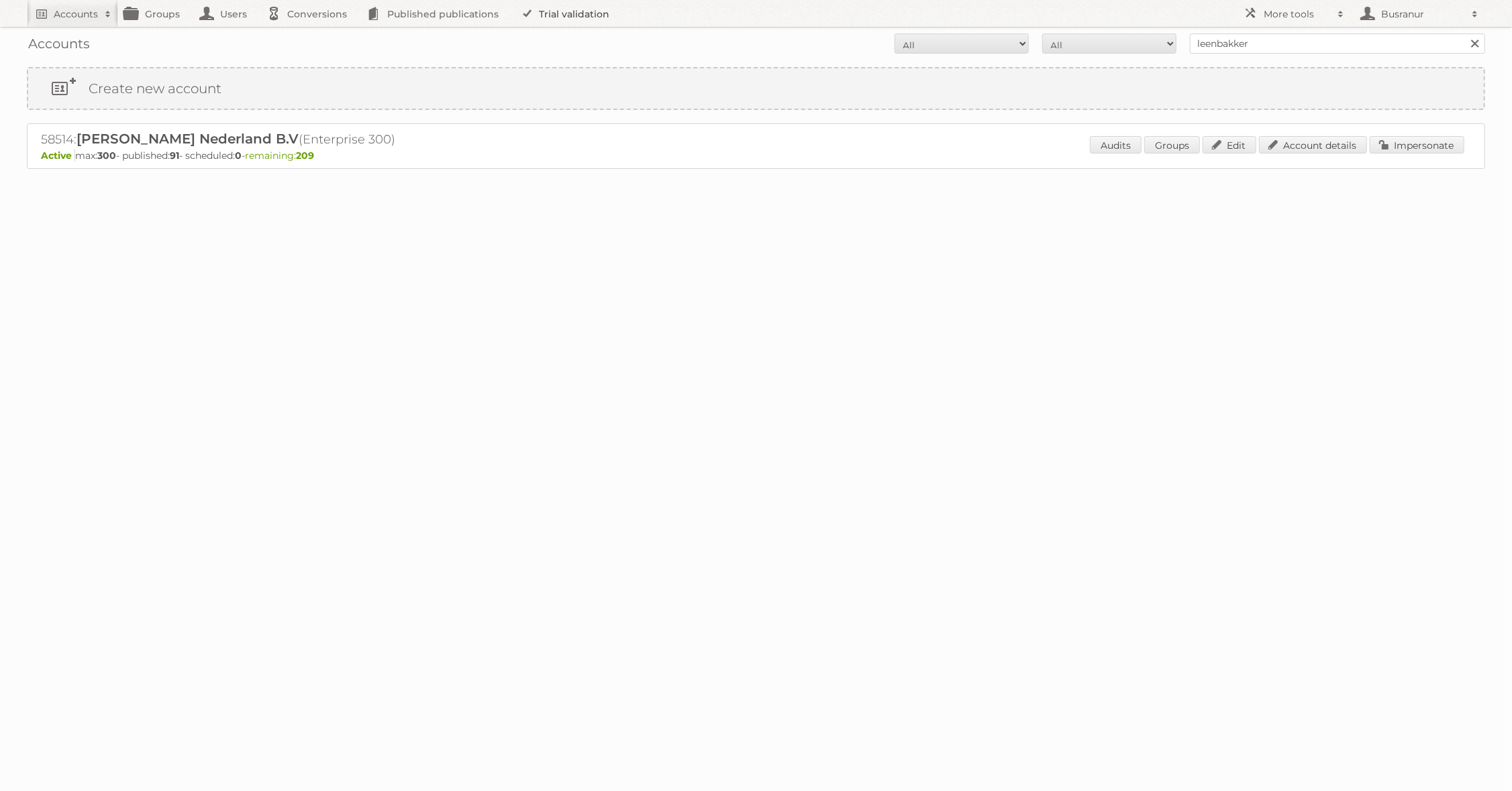
click at [571, 22] on link "Trial validation" at bounding box center [567, 13] width 111 height 27
